Goal: Navigation & Orientation: Find specific page/section

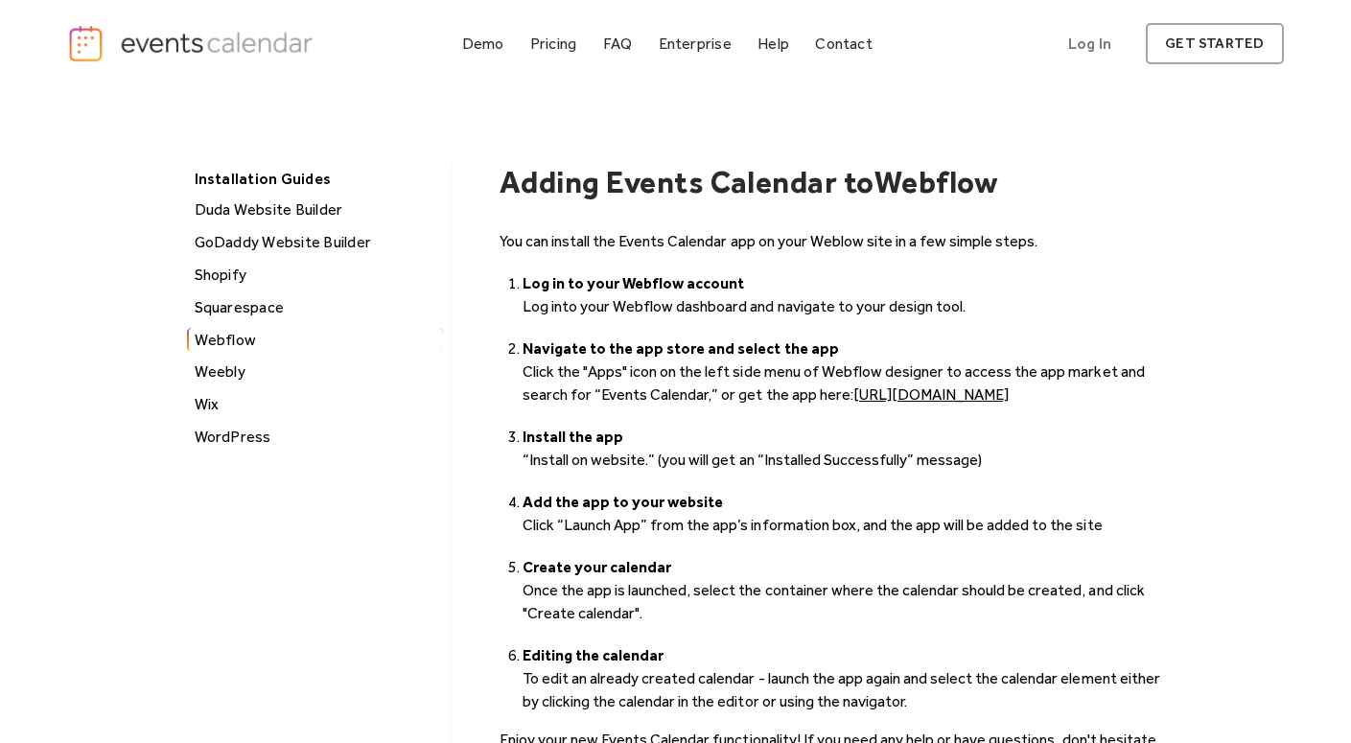
click at [204, 39] on img "home" at bounding box center [192, 43] width 250 height 38
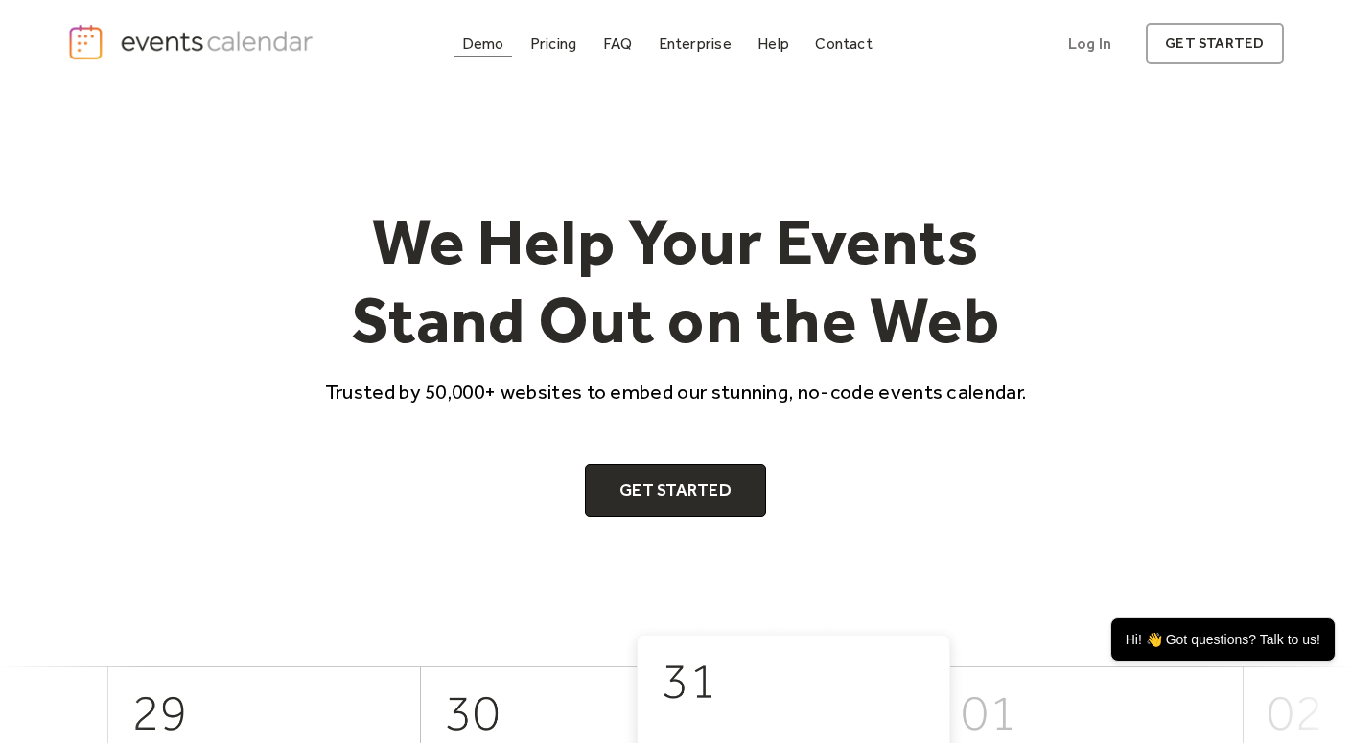
click at [474, 43] on div "Demo" at bounding box center [483, 43] width 42 height 11
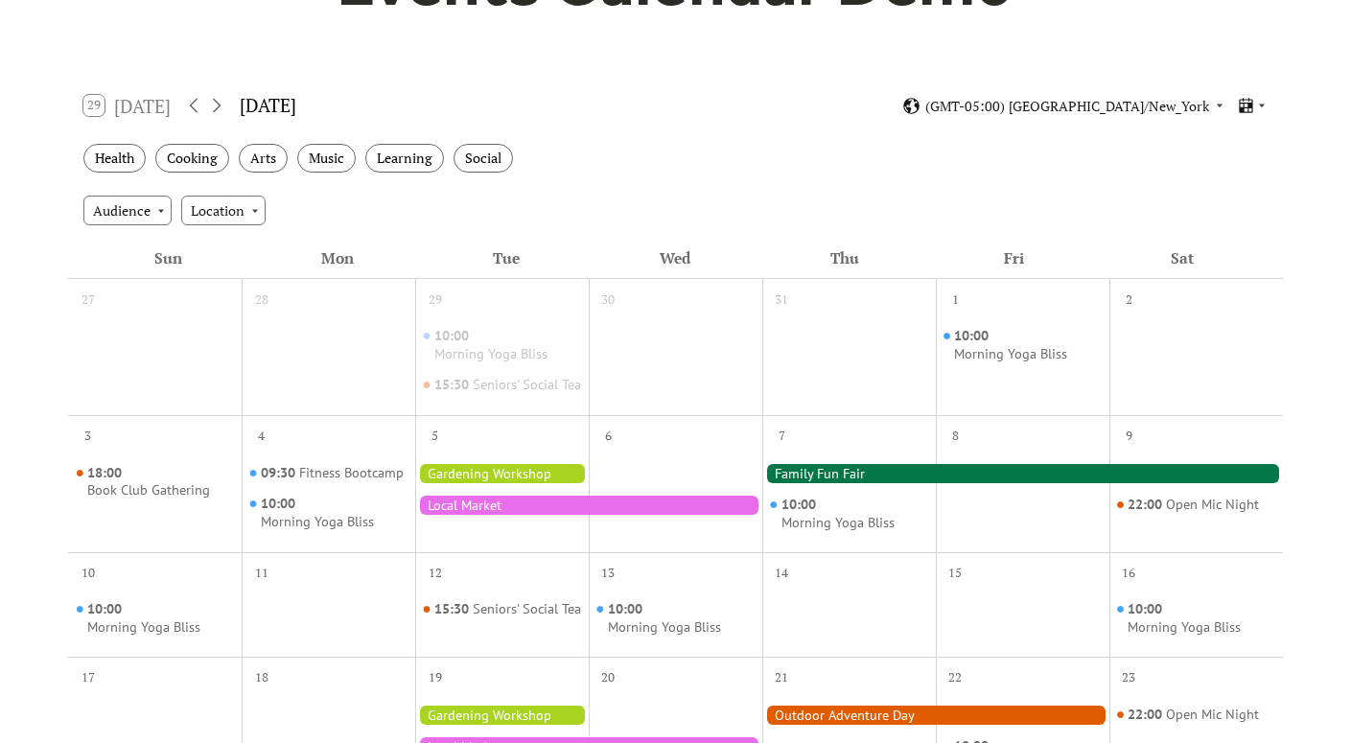
scroll to position [247, 0]
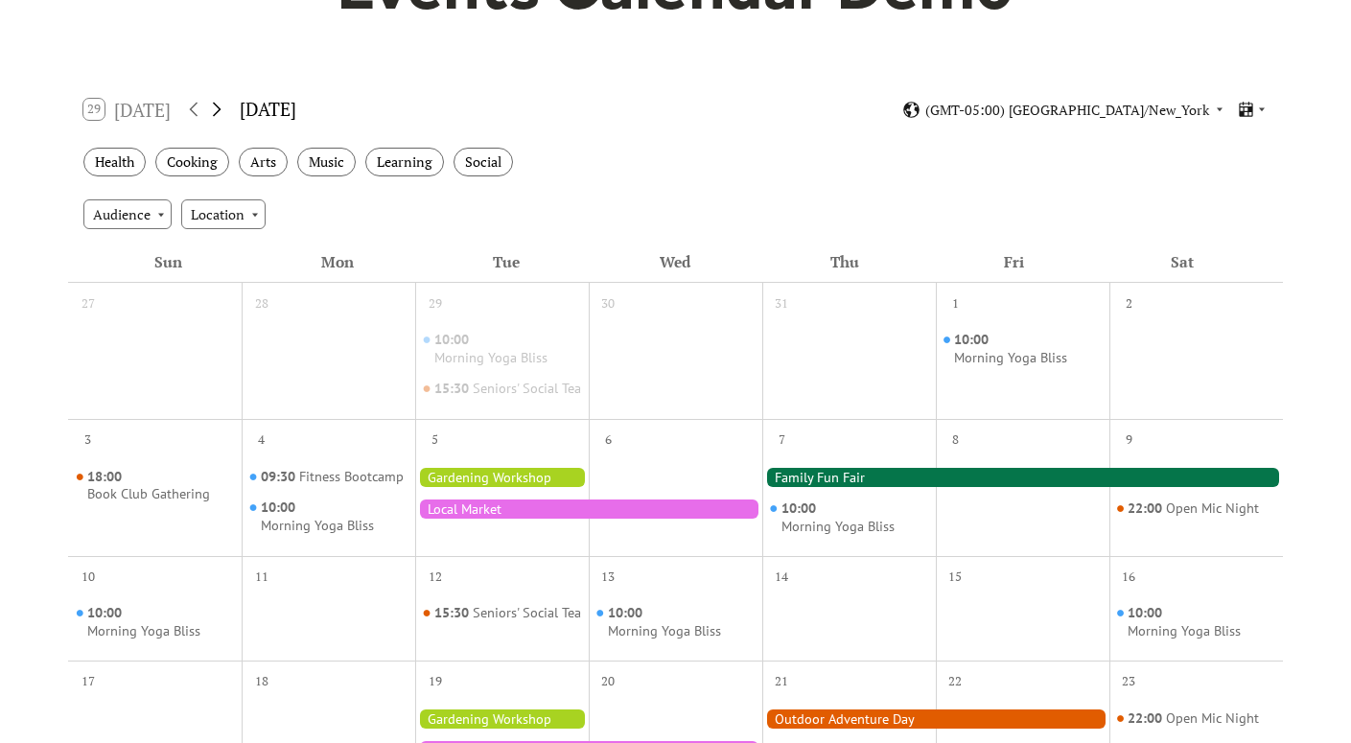
click at [219, 114] on icon at bounding box center [216, 109] width 23 height 23
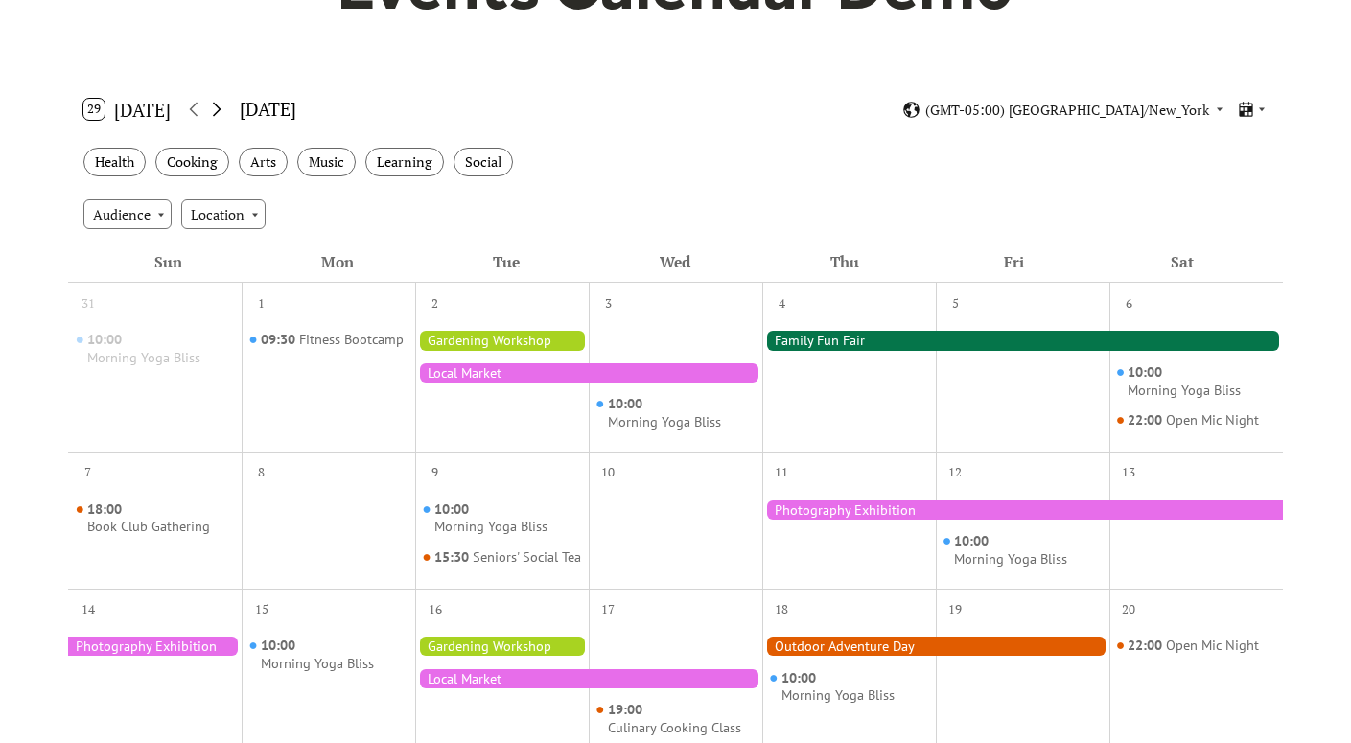
click at [220, 114] on icon at bounding box center [216, 109] width 23 height 23
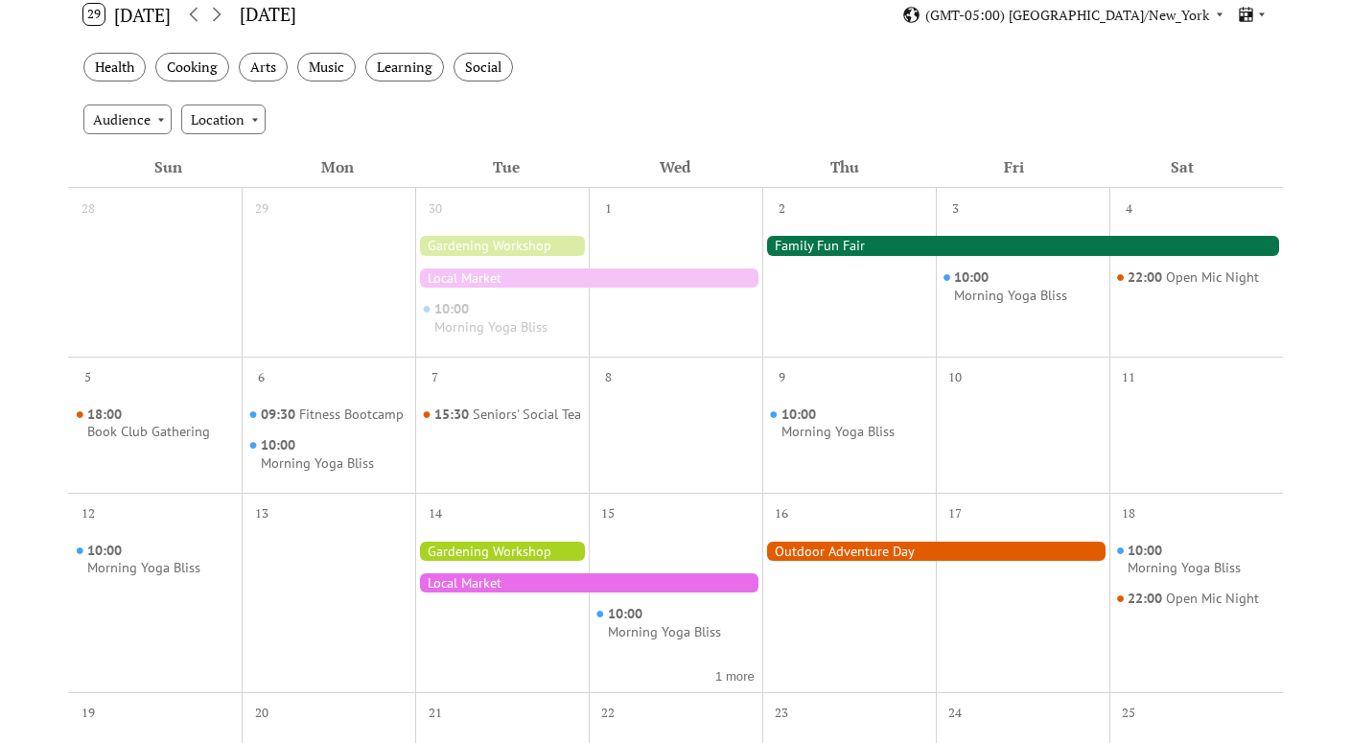
scroll to position [0, 0]
